Goal: Information Seeking & Learning: Learn about a topic

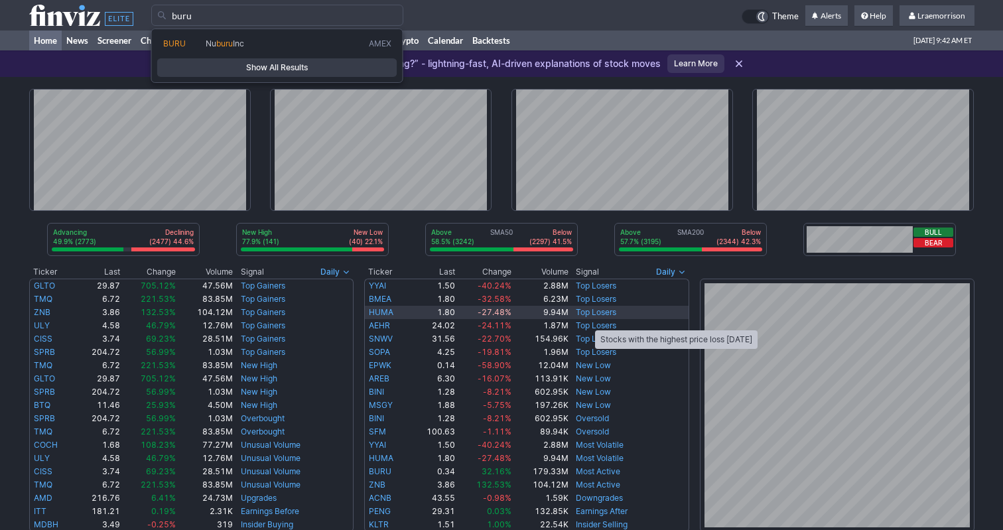
type input "buru"
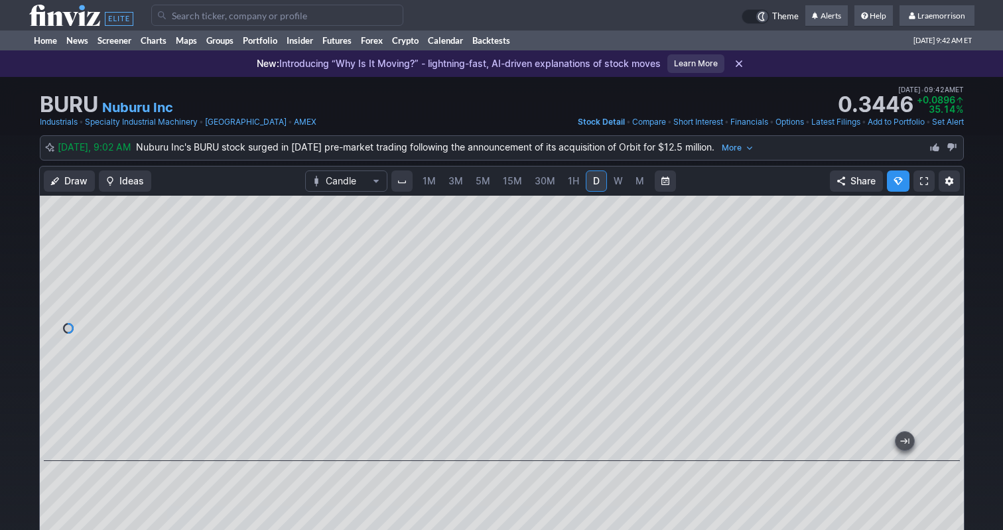
click at [429, 182] on span "1M" at bounding box center [429, 180] width 13 height 11
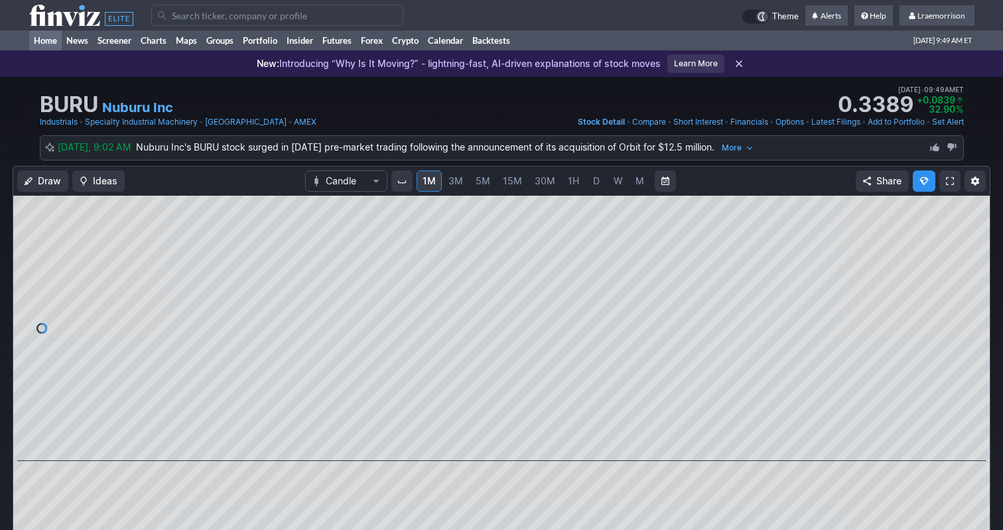
click at [48, 38] on link "Home" at bounding box center [45, 41] width 33 height 20
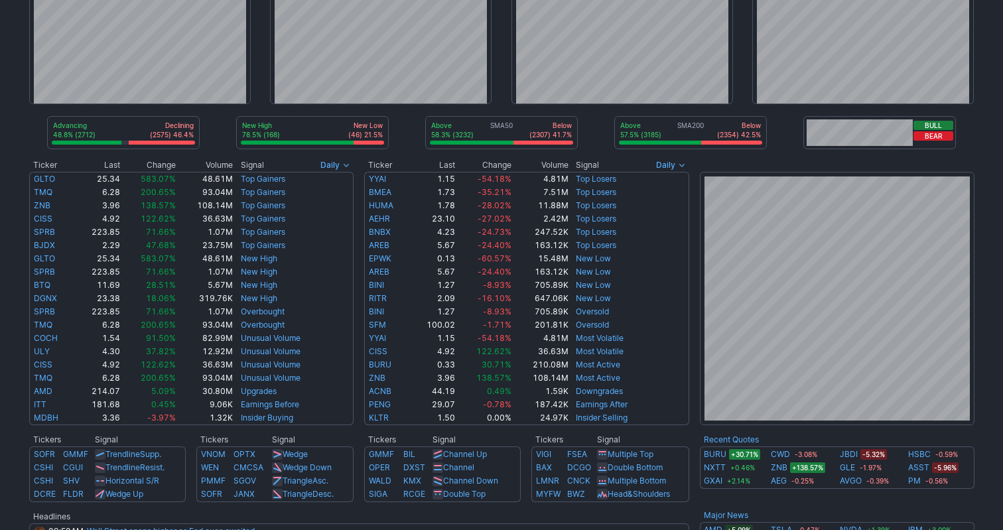
scroll to position [107, 0]
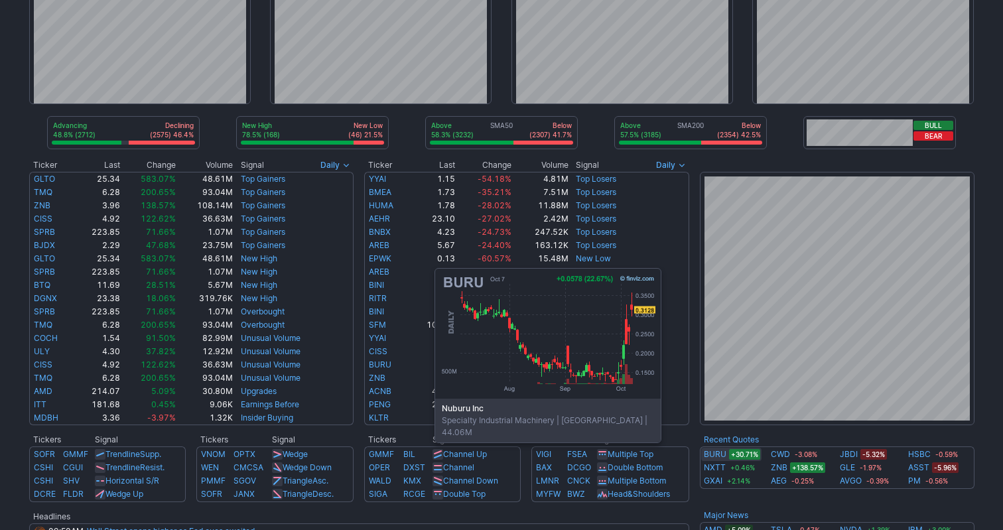
click at [719, 450] on link "BURU" at bounding box center [715, 454] width 23 height 13
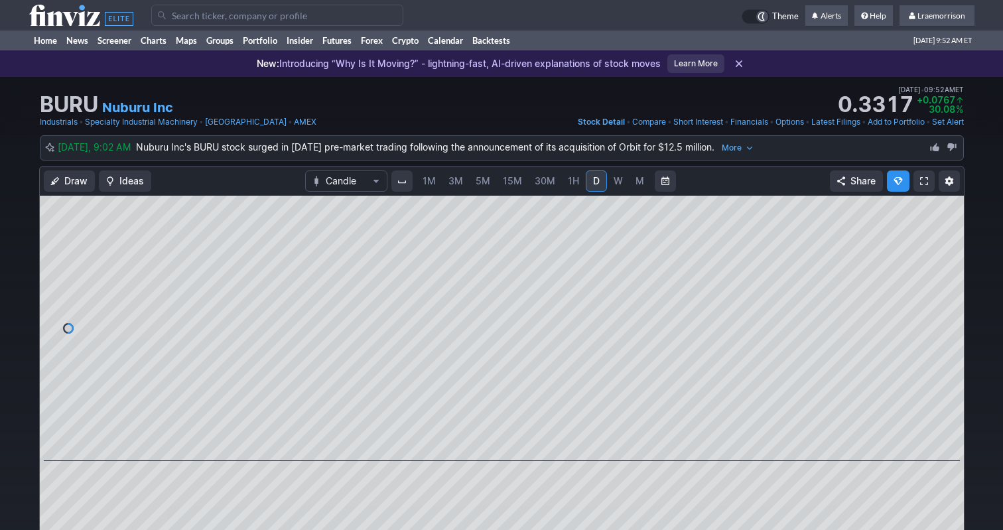
click at [426, 180] on span "1M" at bounding box center [429, 180] width 13 height 11
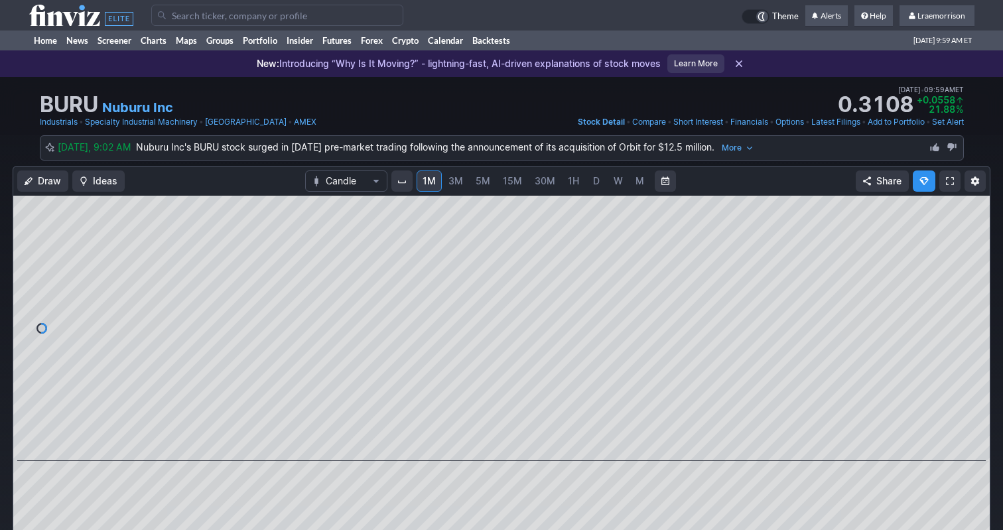
click at [205, 17] on input "Search" at bounding box center [277, 15] width 252 height 21
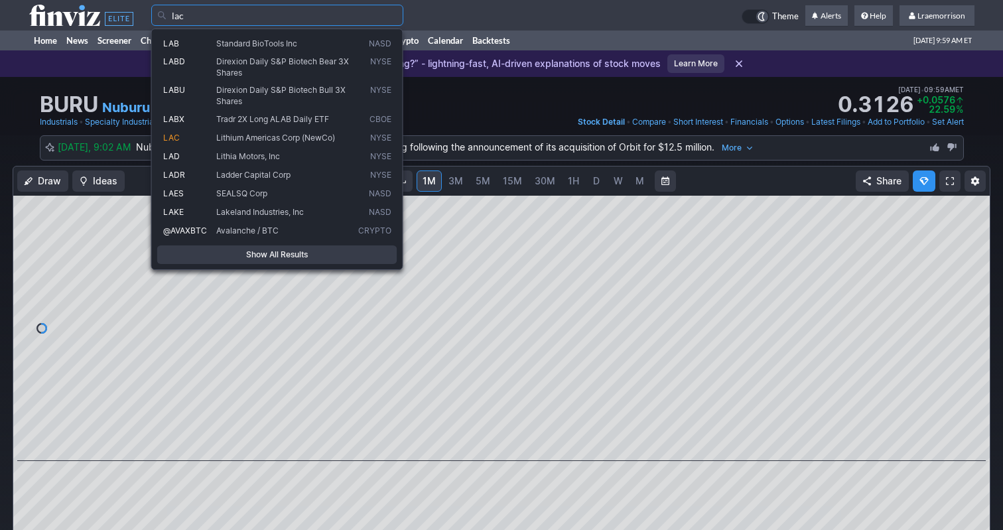
type input "lac"
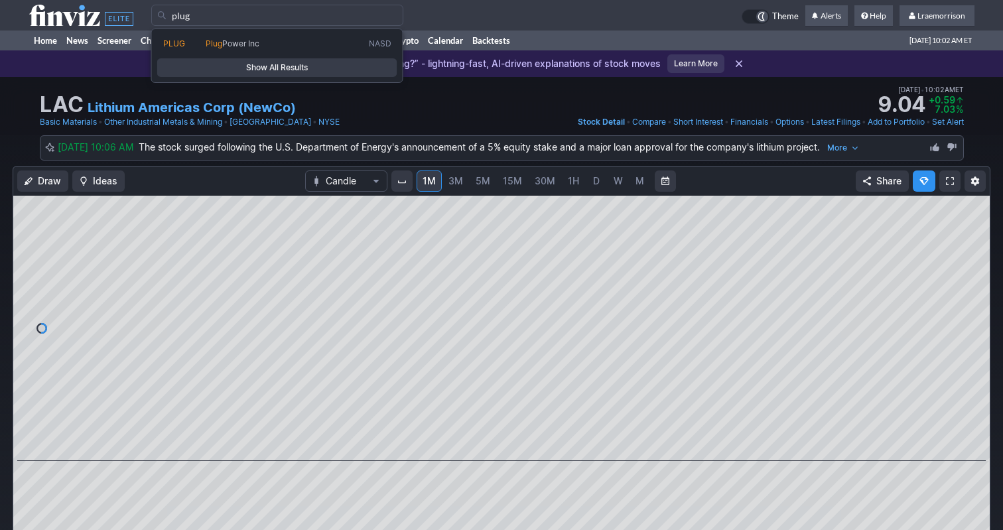
type input "plug"
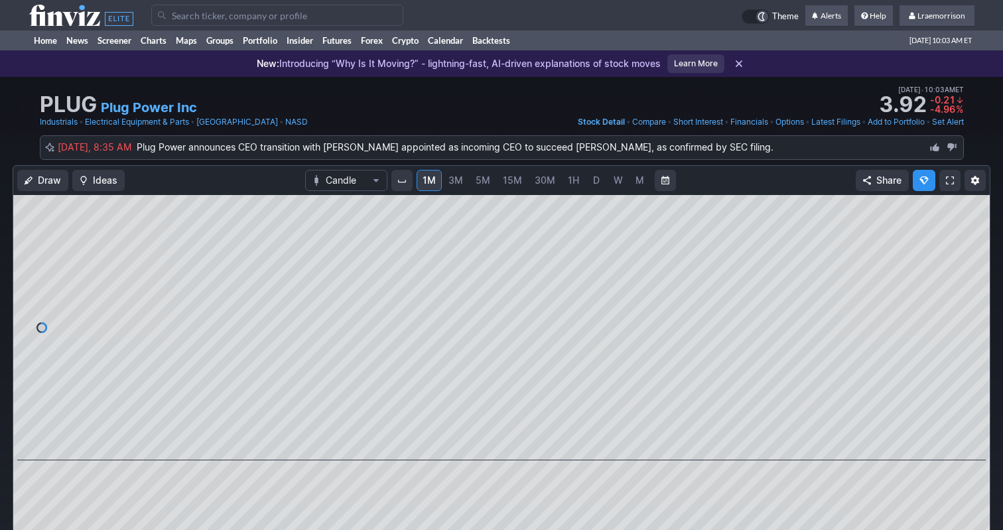
click at [191, 19] on input "Search" at bounding box center [277, 15] width 252 height 21
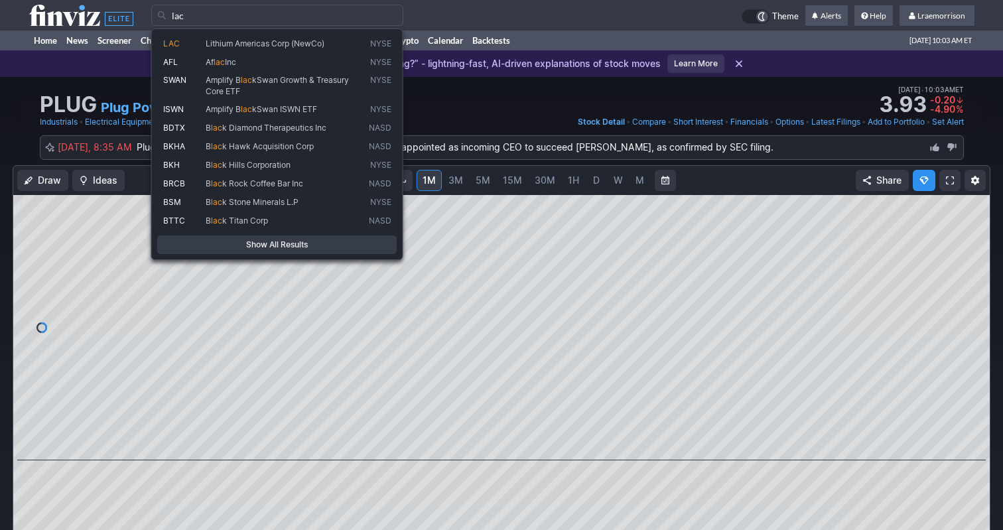
type input "lac"
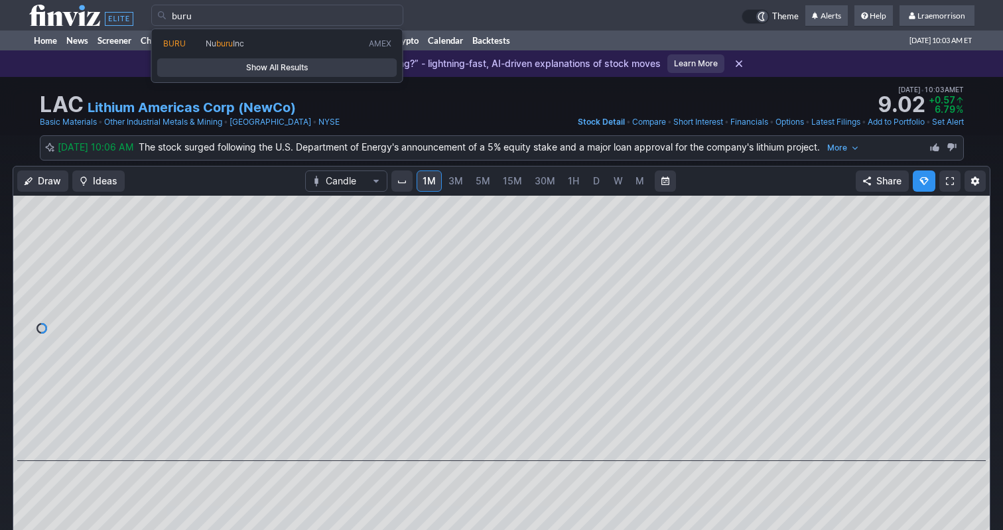
type input "buru"
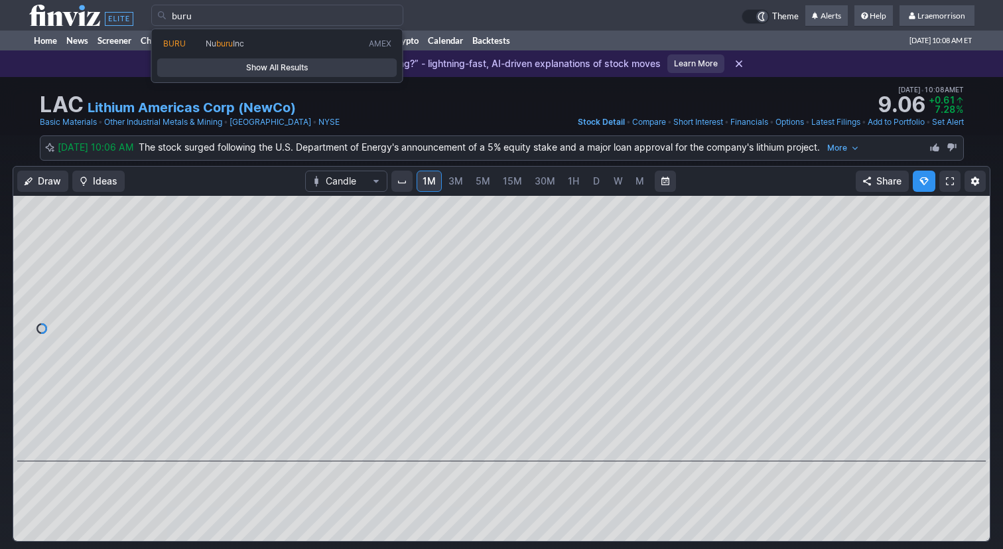
type input "buru"
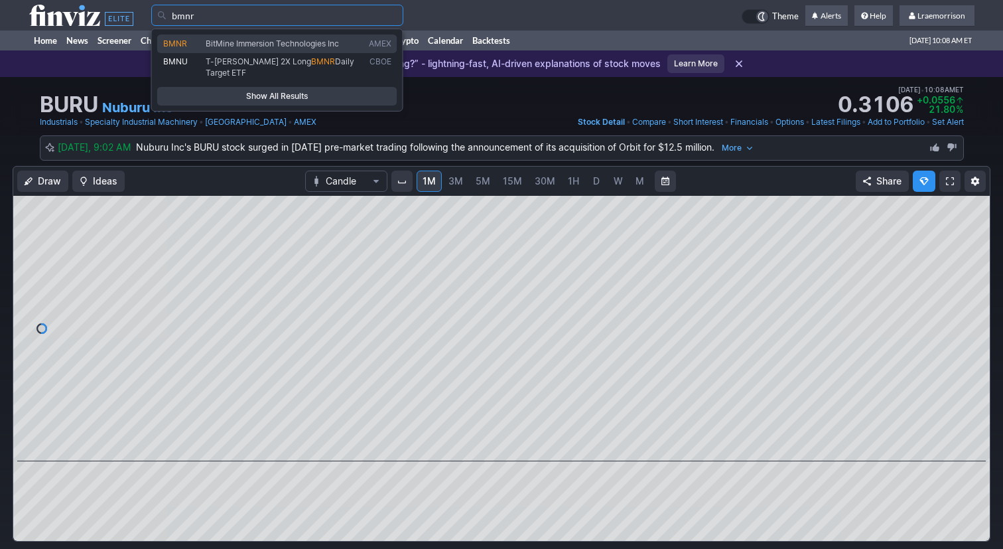
click at [216, 38] on span "BitMine Immersion Technologies Inc" at bounding box center [272, 43] width 133 height 10
type input "BMNR"
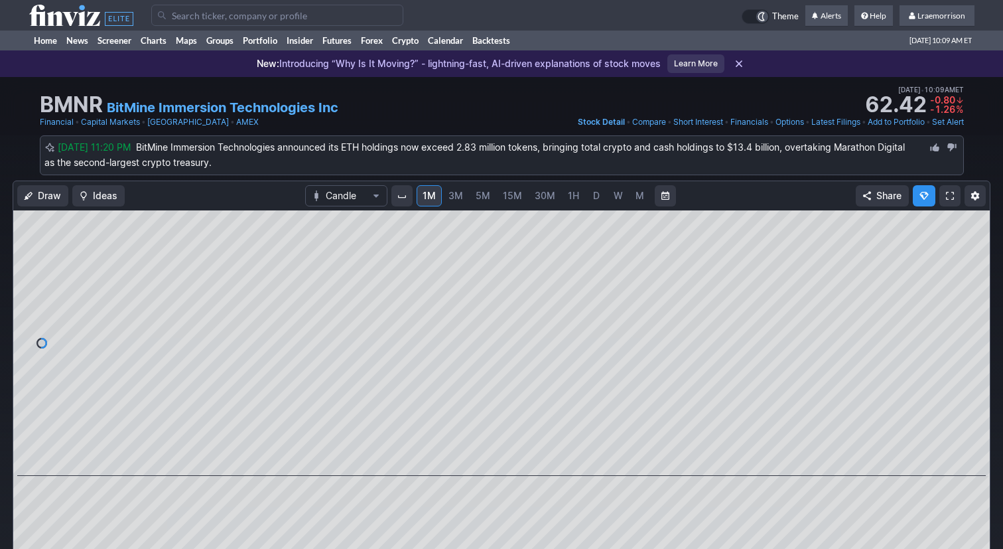
click at [191, 23] on input "Search" at bounding box center [277, 15] width 252 height 21
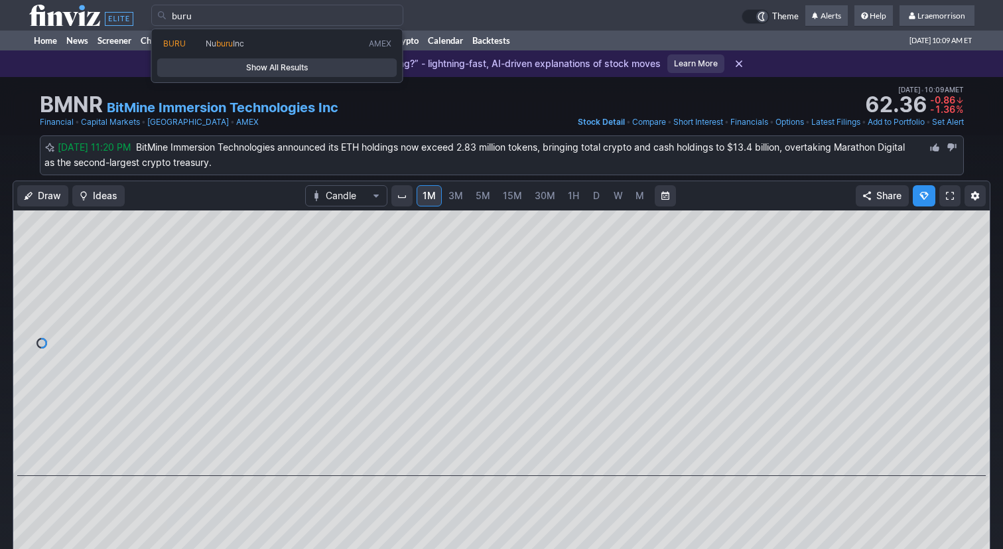
type input "buru"
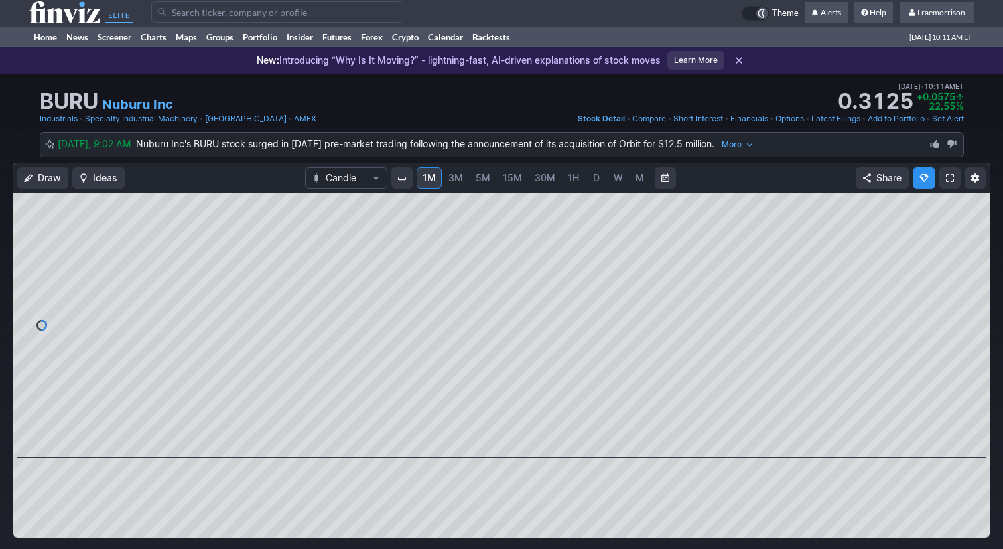
click at [191, 23] on td at bounding box center [446, 12] width 590 height 31
click at [518, 449] on div at bounding box center [499, 445] width 926 height 13
